Goal: Task Accomplishment & Management: Manage account settings

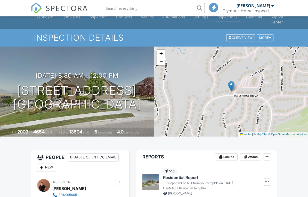
scroll to position [11, 0]
click at [86, 72] on h3 "[DATE] 8:30 am - 12:00 pm" at bounding box center [77, 75] width 83 height 7
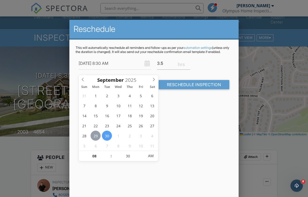
scroll to position [0, 0]
type input "[DATE] 8:30 AM"
click at [187, 127] on div "Reschedule This will automatically reschedule all reminders and follow-ups as p…" at bounding box center [153, 110] width 169 height 180
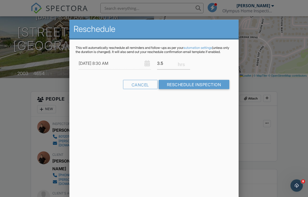
scroll to position [70, 0]
click at [208, 89] on input "Reschedule Inspection" at bounding box center [193, 84] width 71 height 9
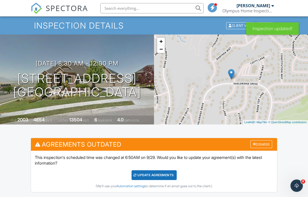
click at [150, 175] on div "Update Agreements" at bounding box center [153, 176] width 45 height 10
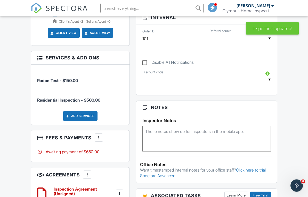
scroll to position [329, 0]
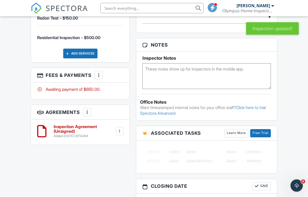
click at [98, 73] on div at bounding box center [98, 75] width 5 height 5
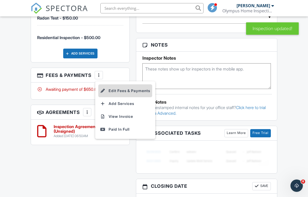
click at [112, 85] on li "Edit Fees & Payments" at bounding box center [125, 91] width 54 height 13
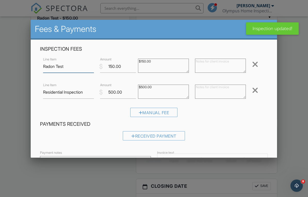
scroll to position [329, 0]
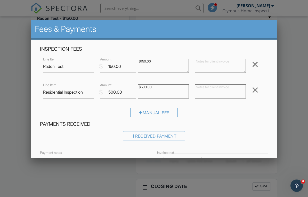
click at [285, 139] on div at bounding box center [154, 97] width 308 height 247
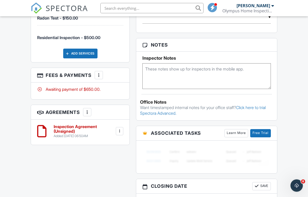
scroll to position [336, 0]
